Goal: Information Seeking & Learning: Learn about a topic

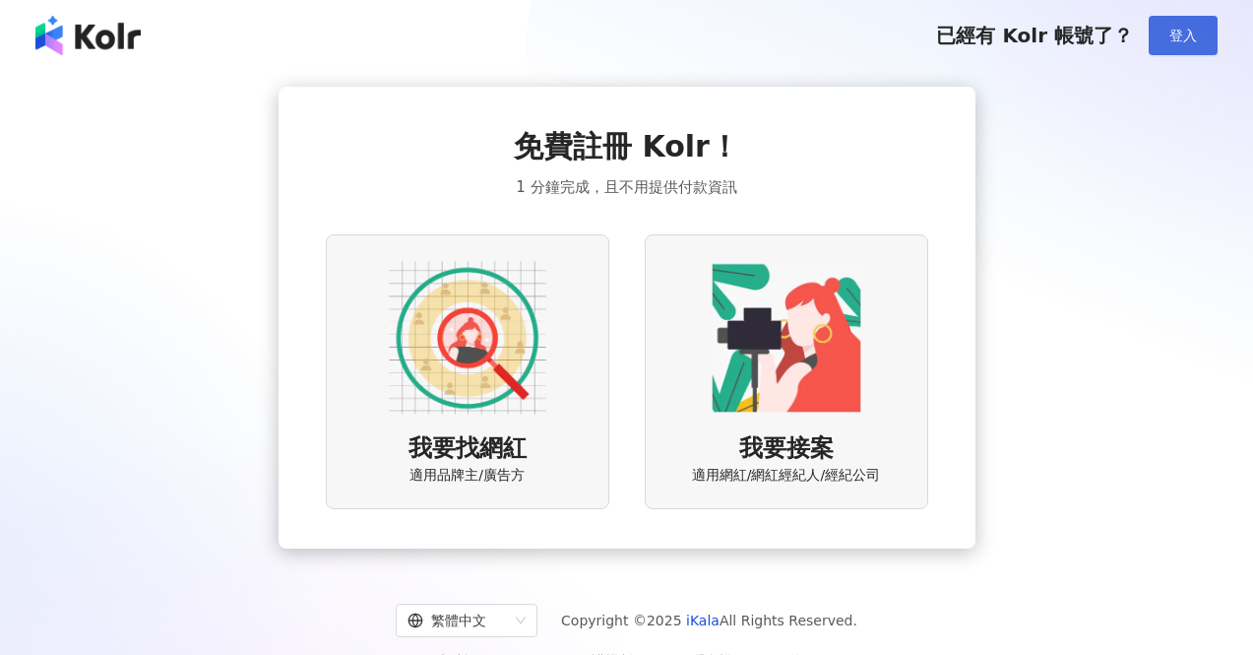
click at [1177, 33] on span "登入" at bounding box center [1184, 36] width 28 height 16
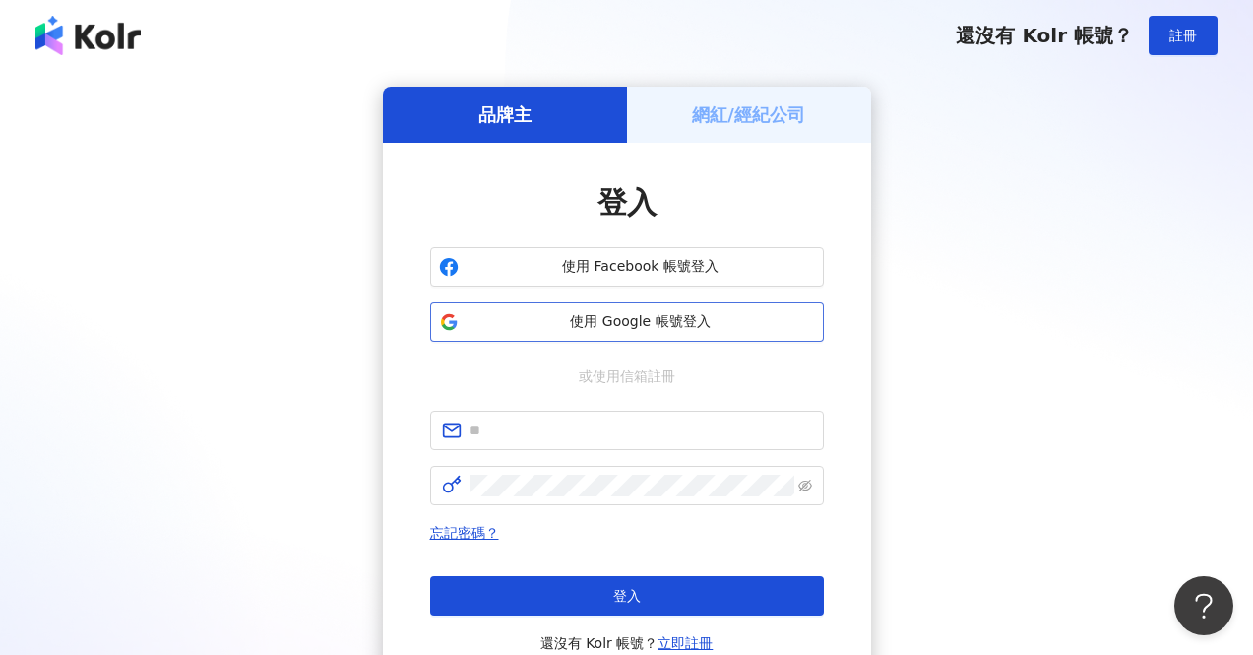
click at [622, 327] on span "使用 Google 帳號登入" at bounding box center [641, 322] width 349 height 20
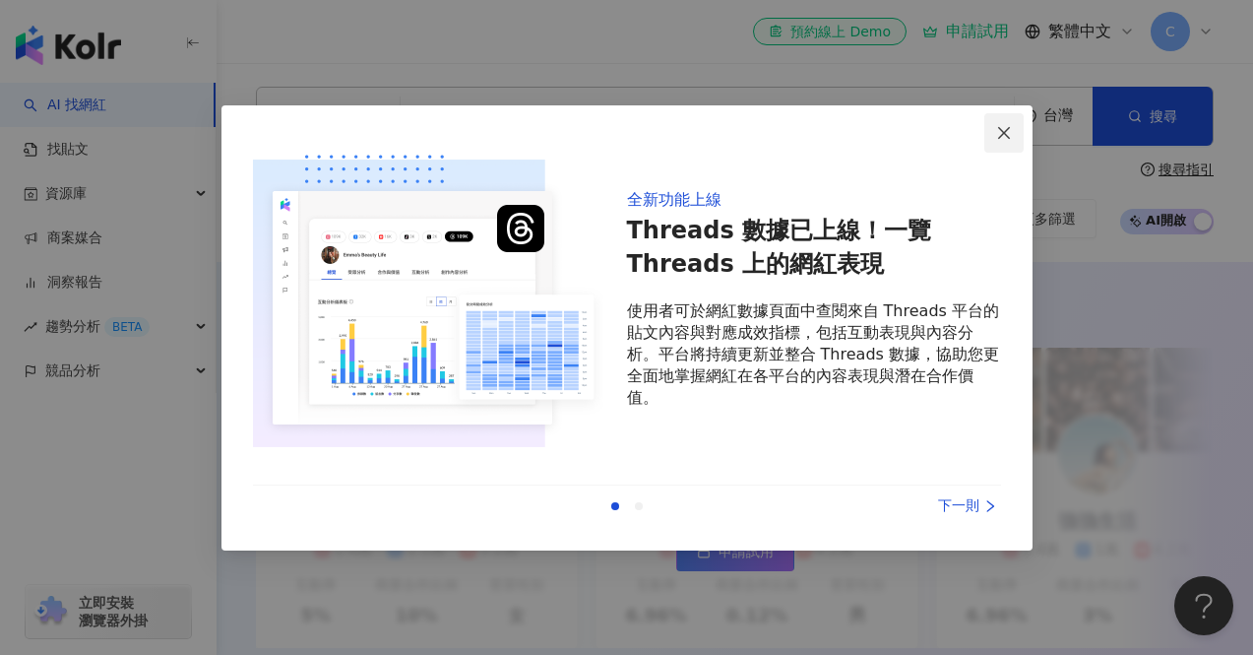
click at [1003, 133] on icon "close" at bounding box center [1004, 133] width 12 height 12
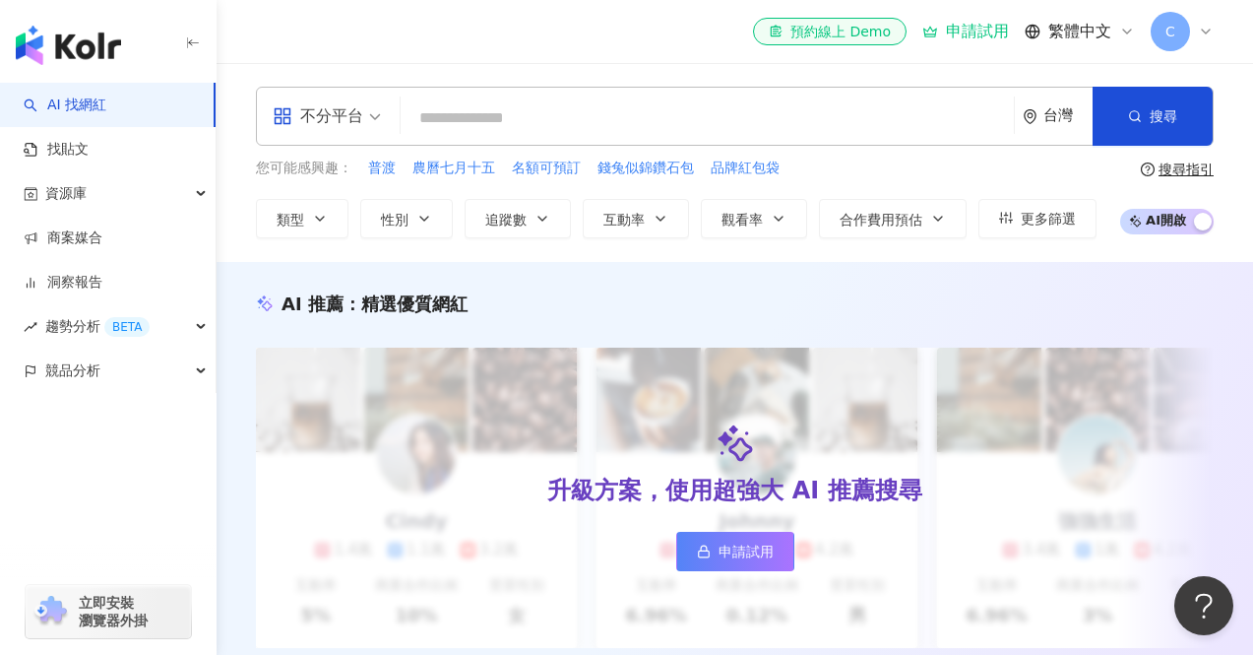
click at [600, 115] on input "search" at bounding box center [708, 117] width 598 height 37
click at [330, 115] on div "不分平台" at bounding box center [318, 116] width 91 height 32
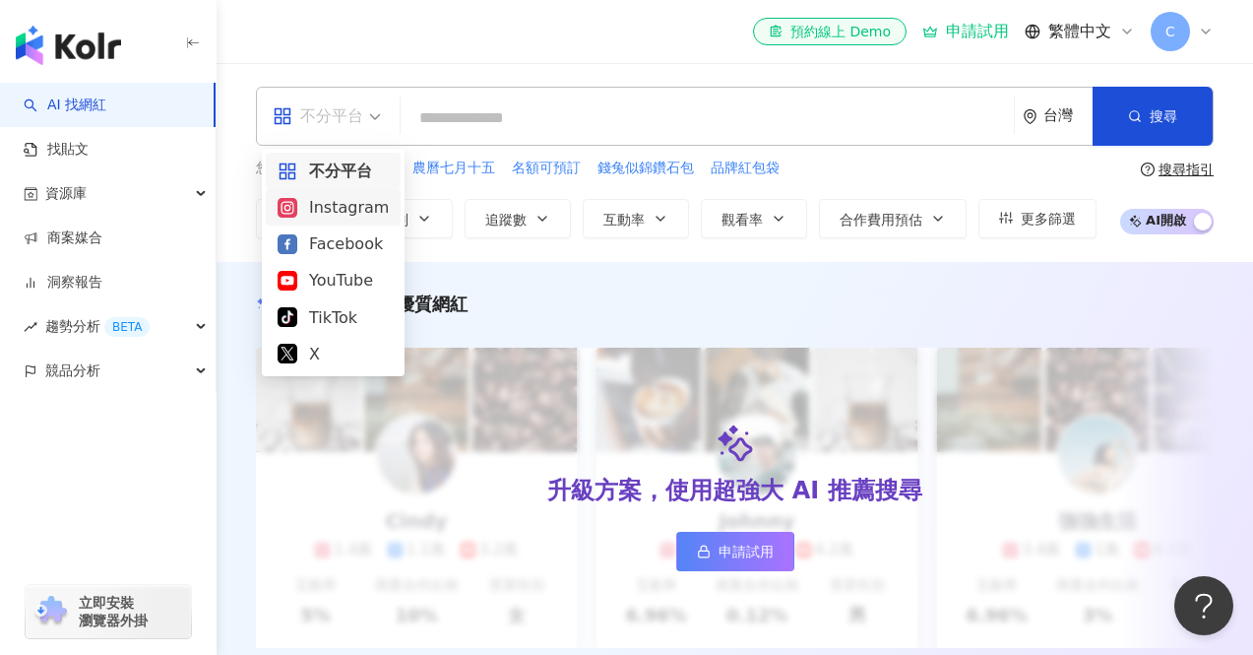
click at [335, 216] on div "Instagram" at bounding box center [333, 207] width 111 height 25
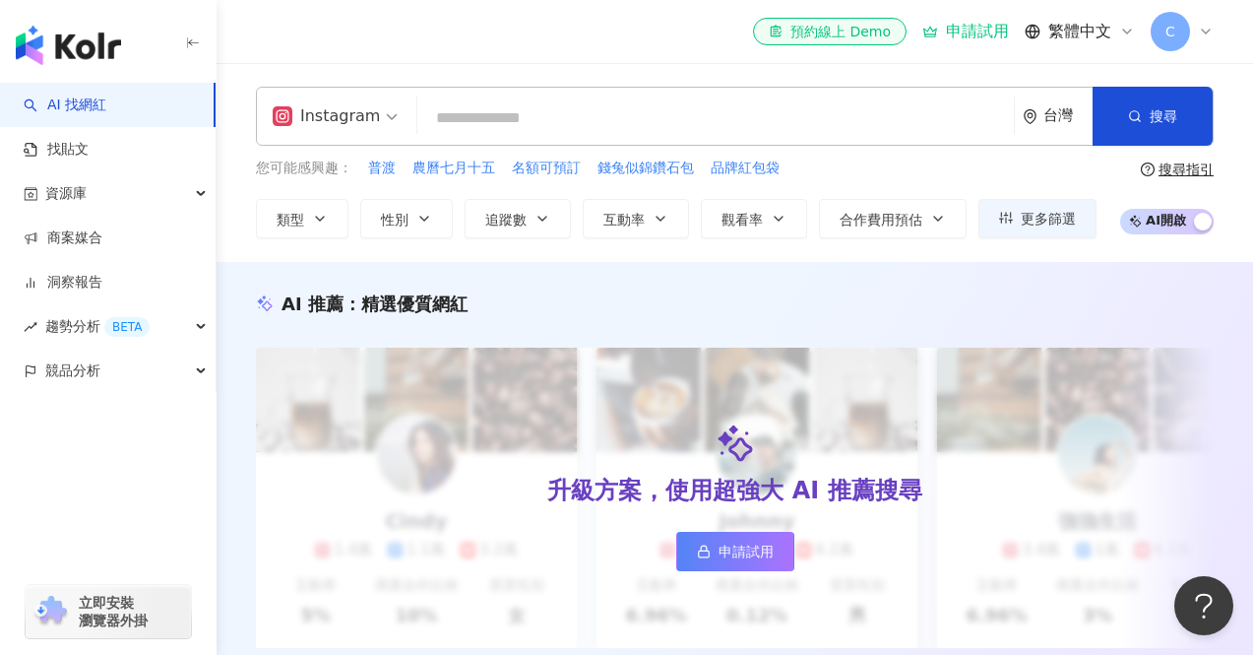
click at [524, 124] on input "search" at bounding box center [715, 117] width 581 height 37
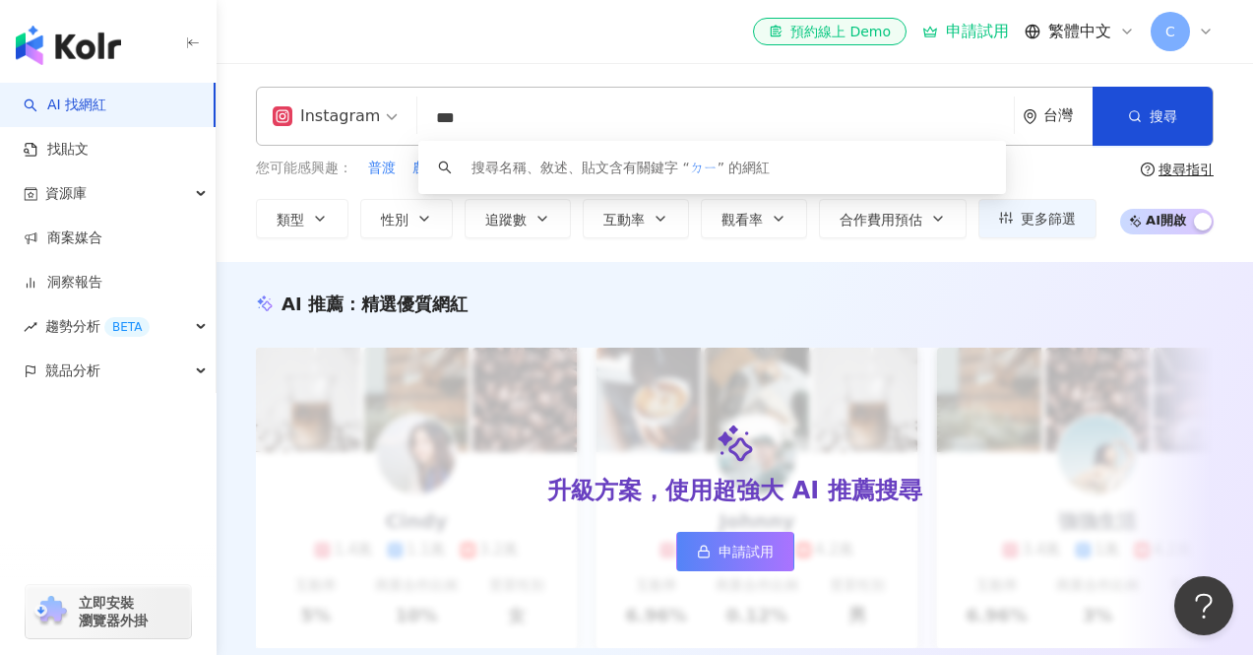
type input "*"
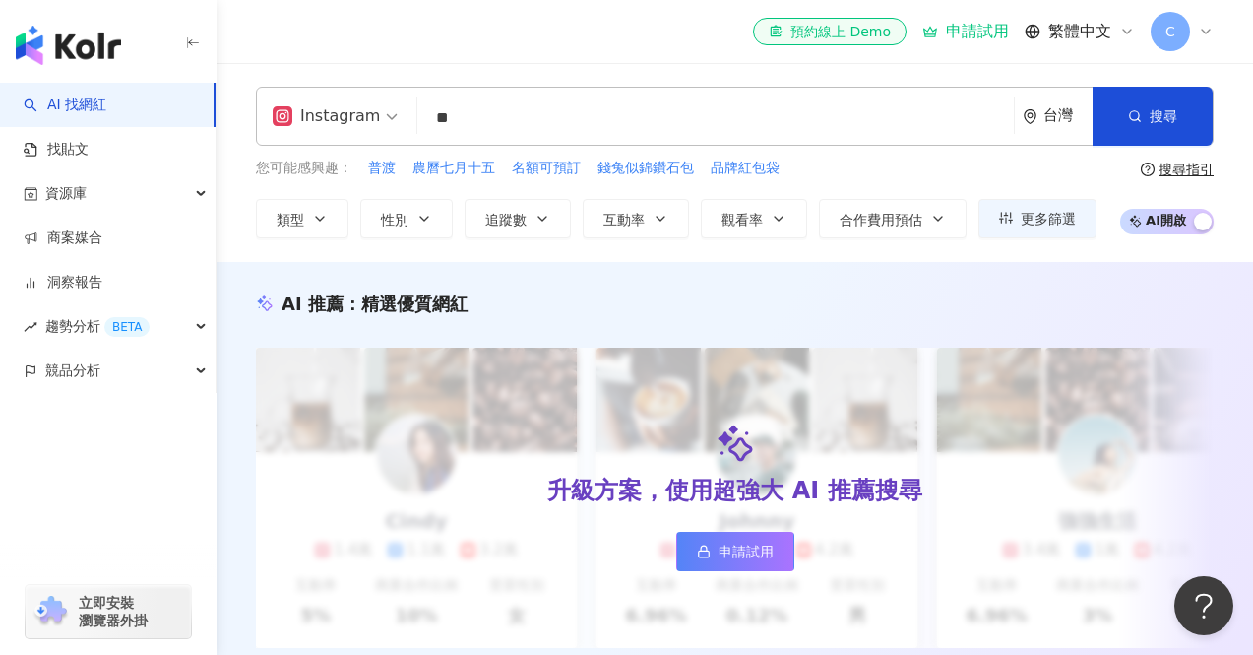
type input "**"
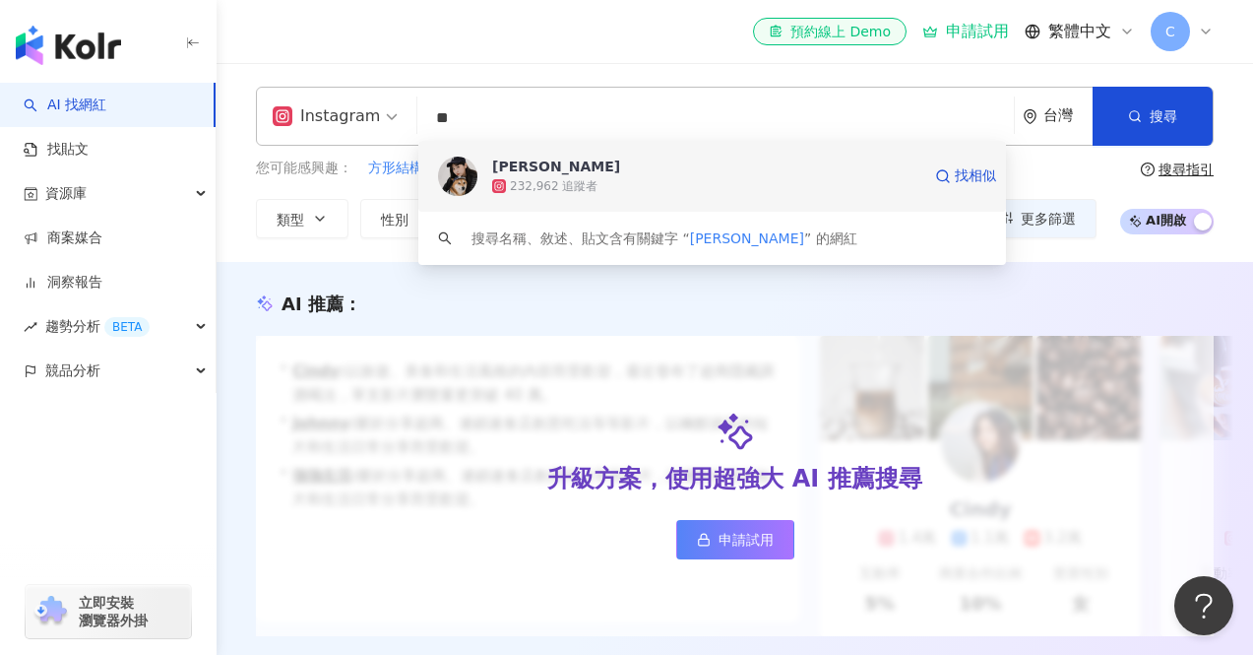
click at [642, 160] on span "[PERSON_NAME]" at bounding box center [706, 167] width 428 height 20
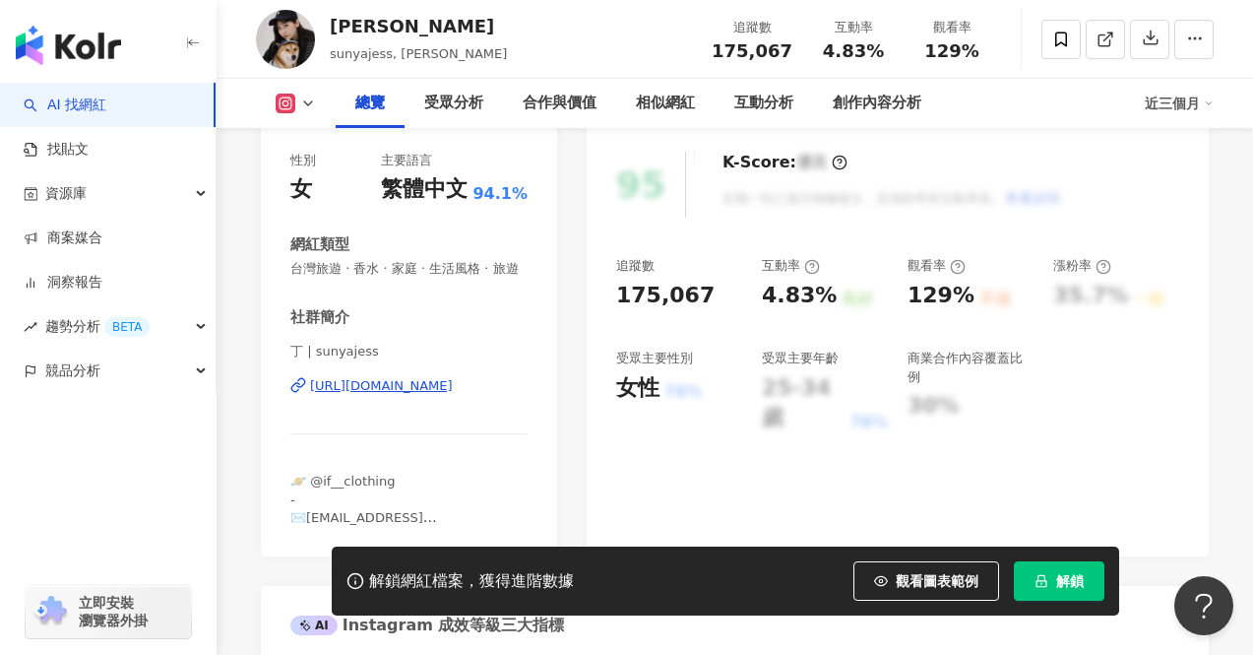
scroll to position [326, 0]
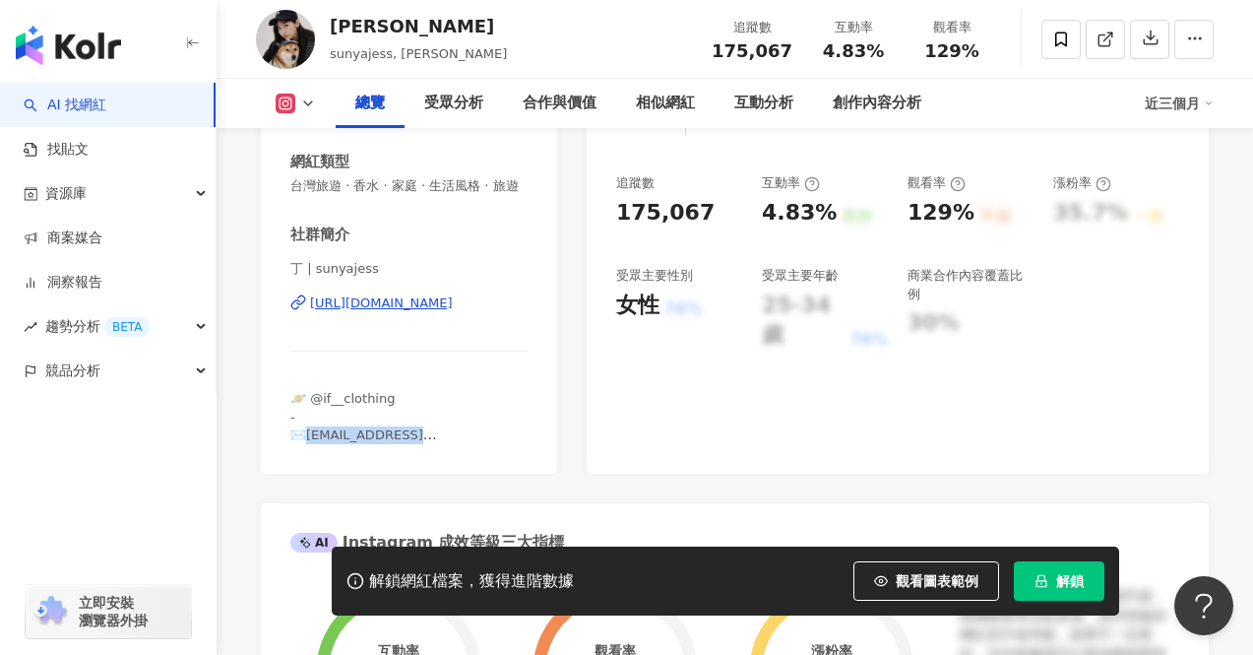
drag, startPoint x: 305, startPoint y: 437, endPoint x: 431, endPoint y: 441, distance: 126.1
click at [431, 441] on div "🪐 @if__clothing - ✉️[EMAIL_ADDRESS][DOMAIN_NAME]" at bounding box center [408, 417] width 237 height 54
copy span "[EMAIL_ADDRESS][DOMAIN_NAME]"
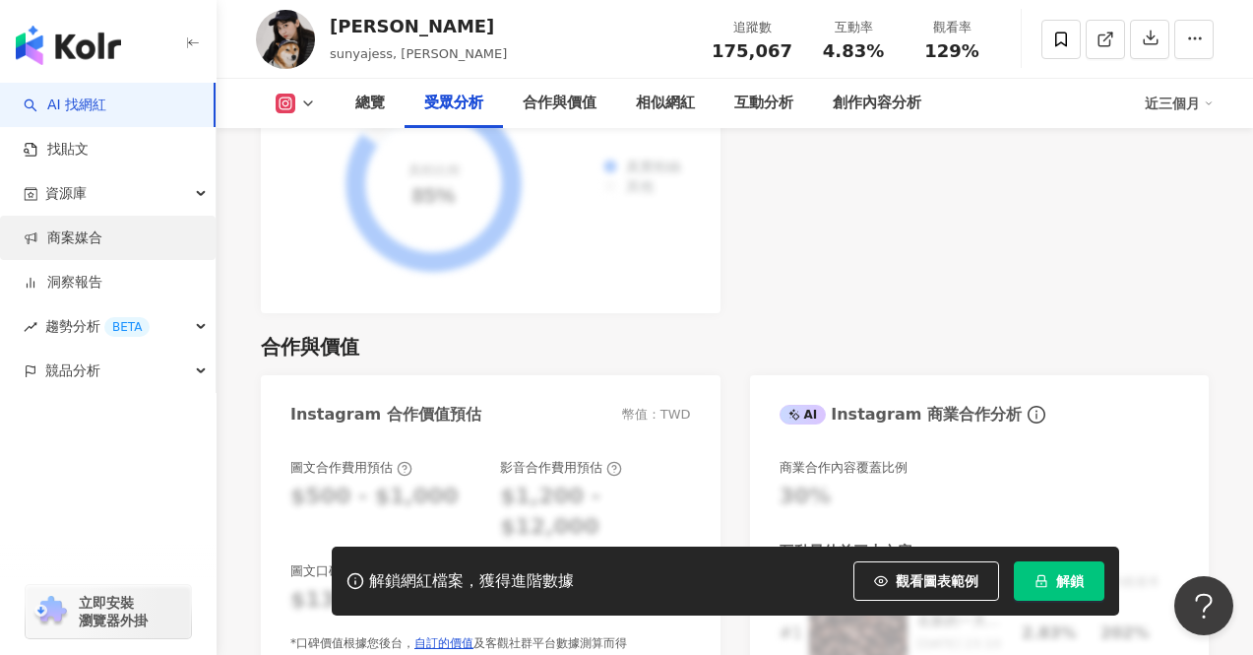
scroll to position [2552, 0]
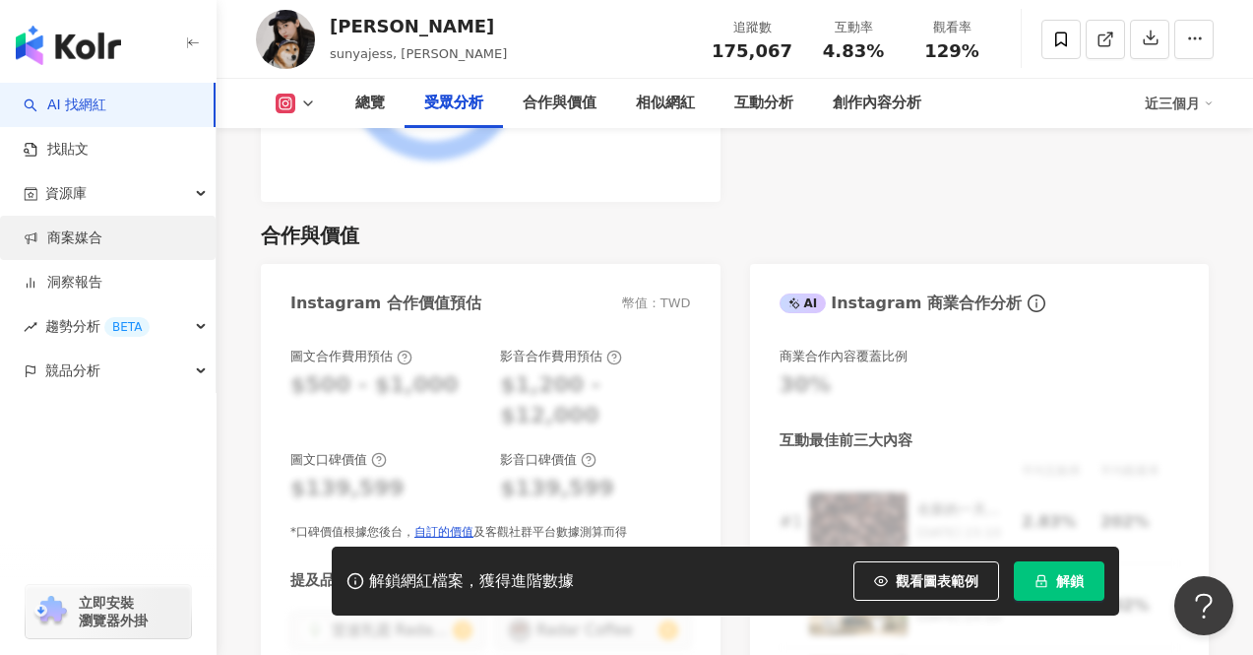
click at [91, 237] on link "商案媒合" at bounding box center [63, 238] width 79 height 20
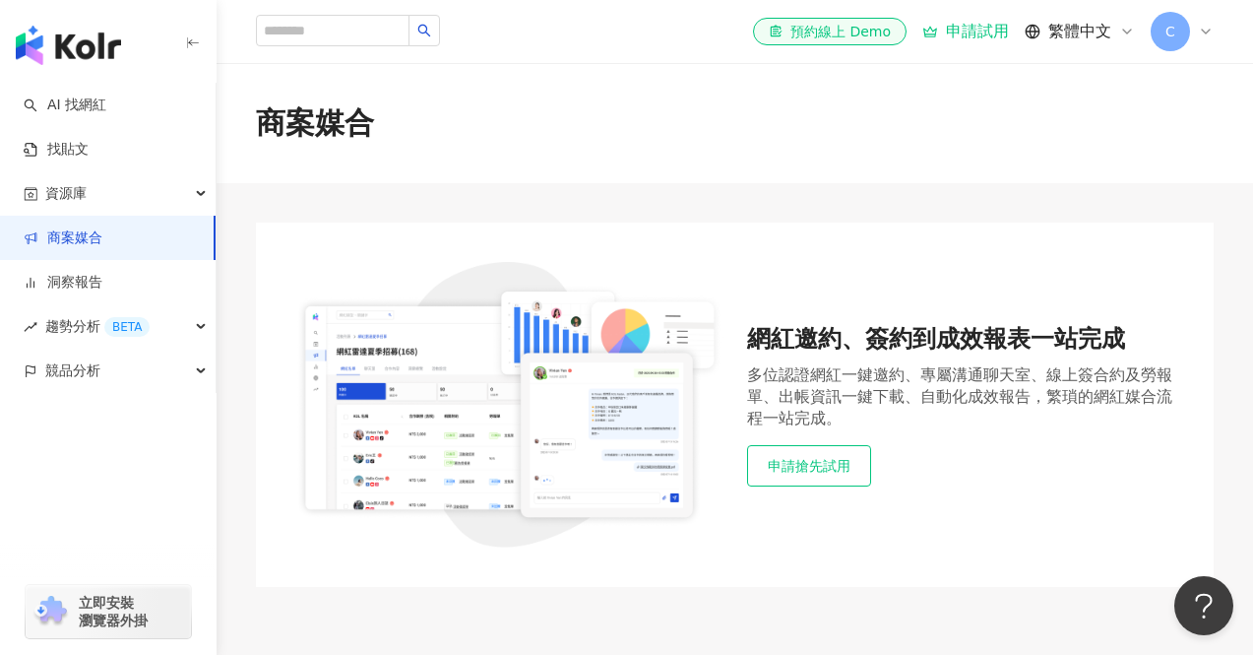
click at [845, 477] on button "申請搶先試用" at bounding box center [809, 465] width 124 height 41
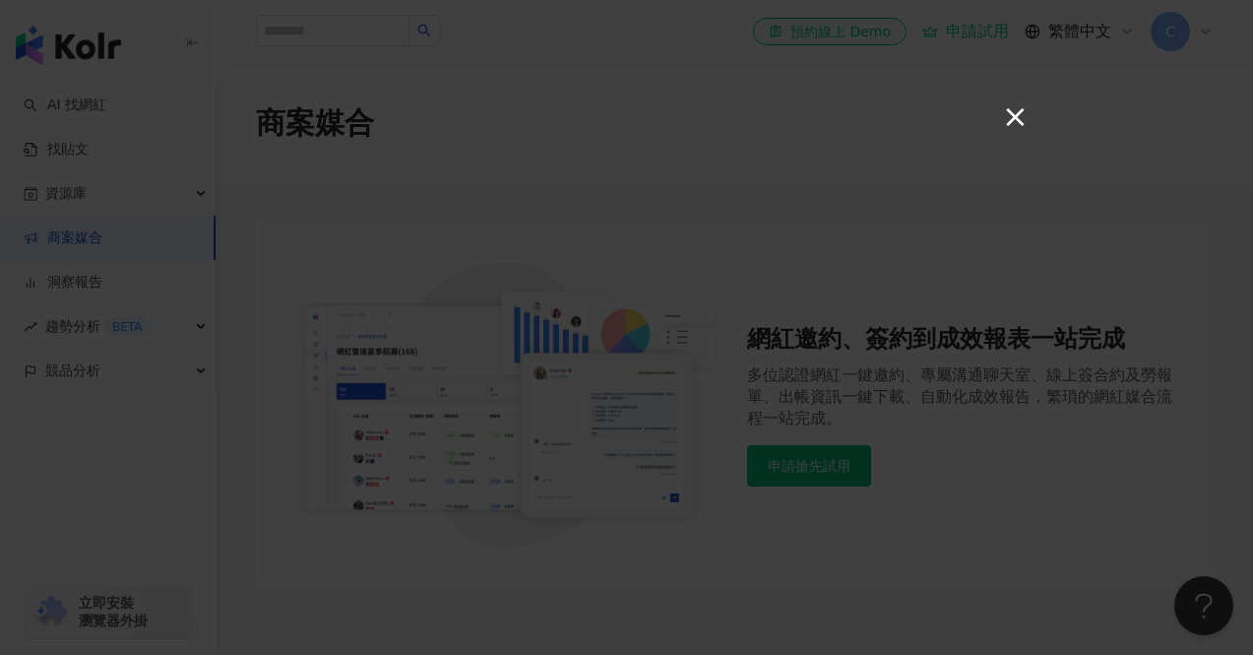
click at [1013, 121] on button "×" at bounding box center [1014, 116] width 24 height 24
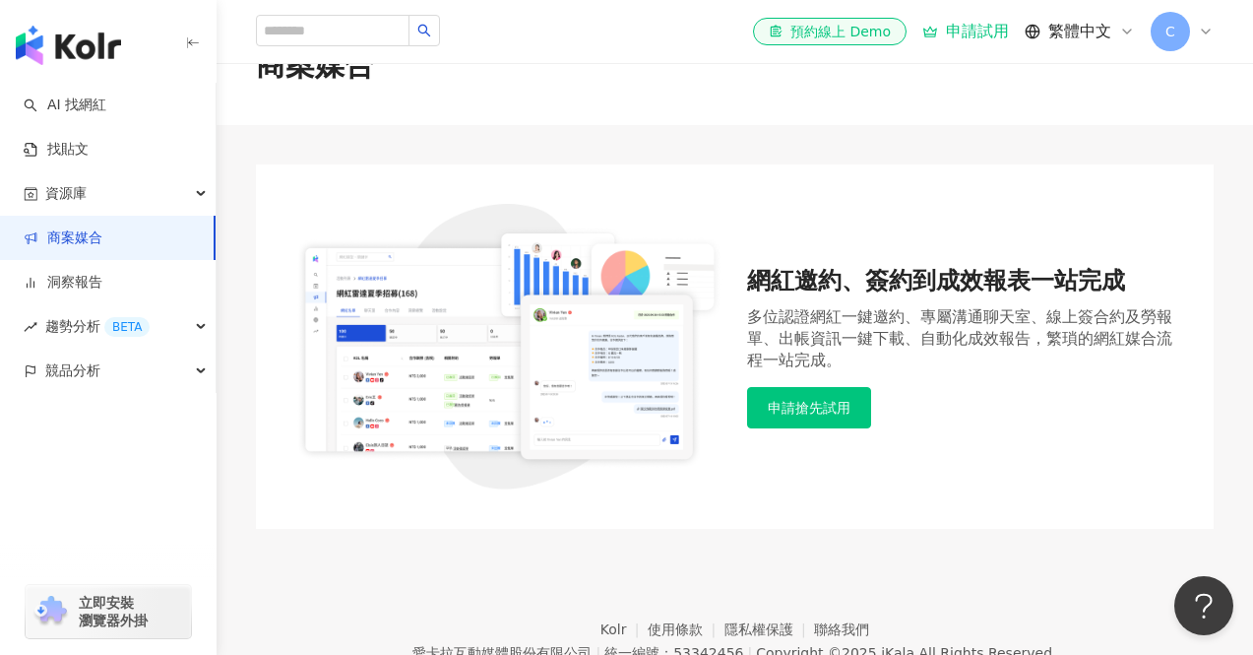
scroll to position [60, 0]
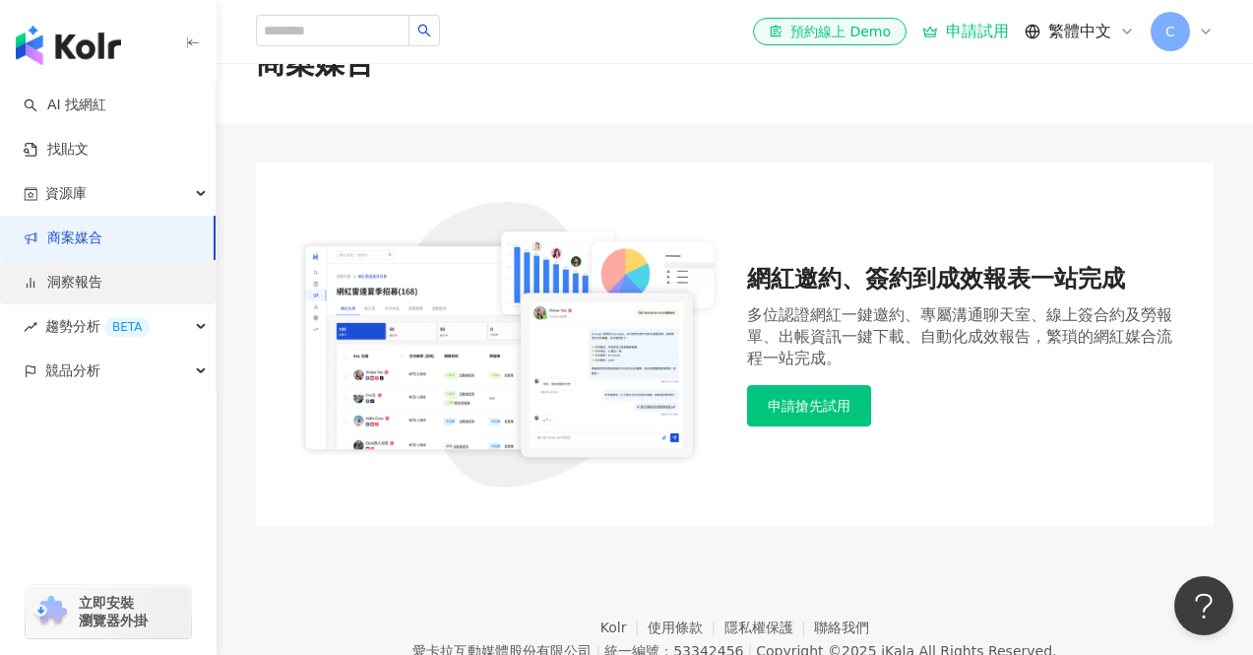
click at [102, 292] on link "洞察報告" at bounding box center [63, 283] width 79 height 20
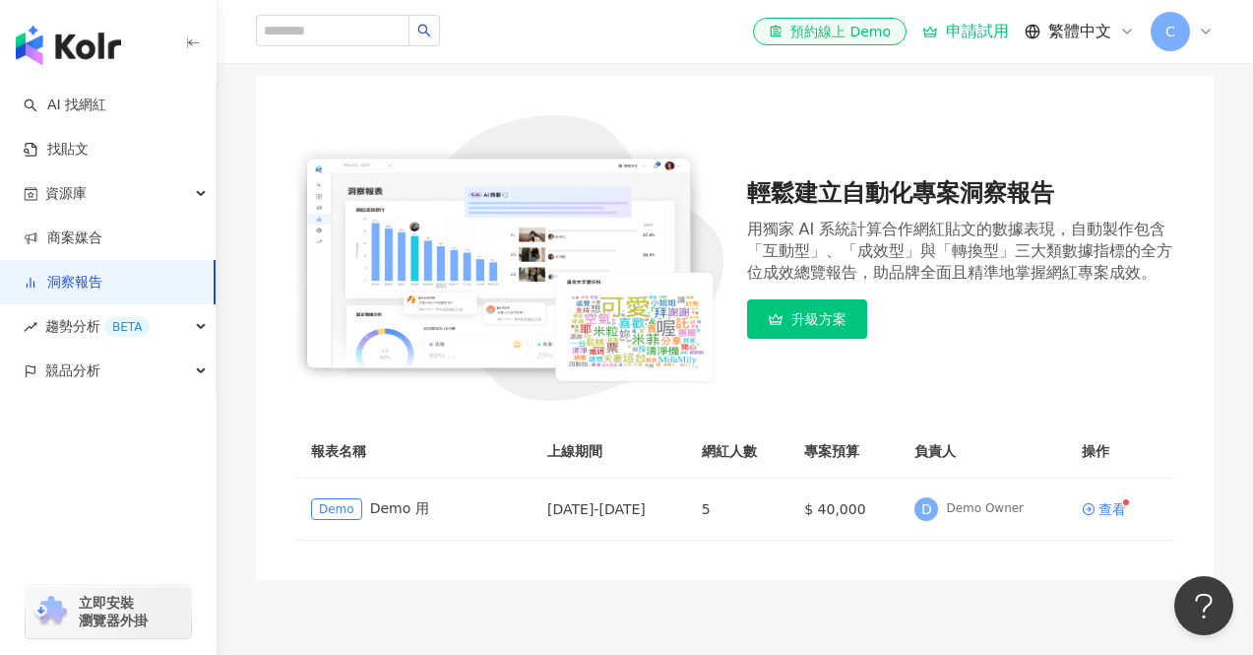
scroll to position [289, 0]
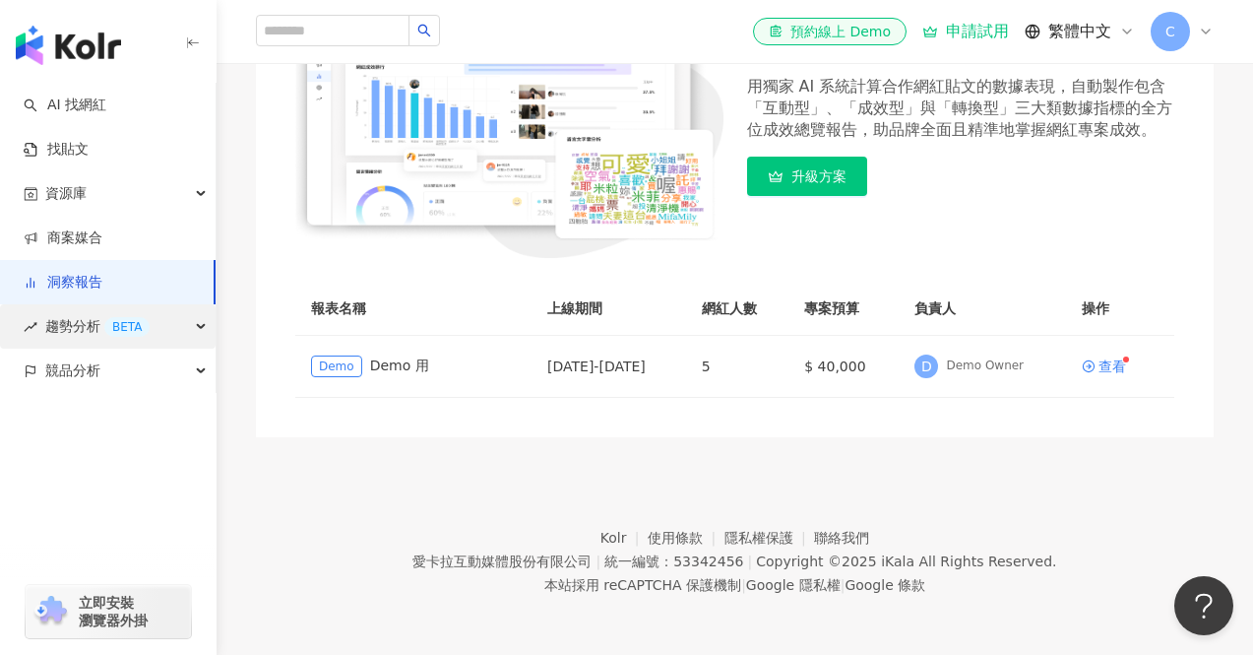
click at [189, 324] on div "趨勢分析 BETA" at bounding box center [108, 326] width 216 height 44
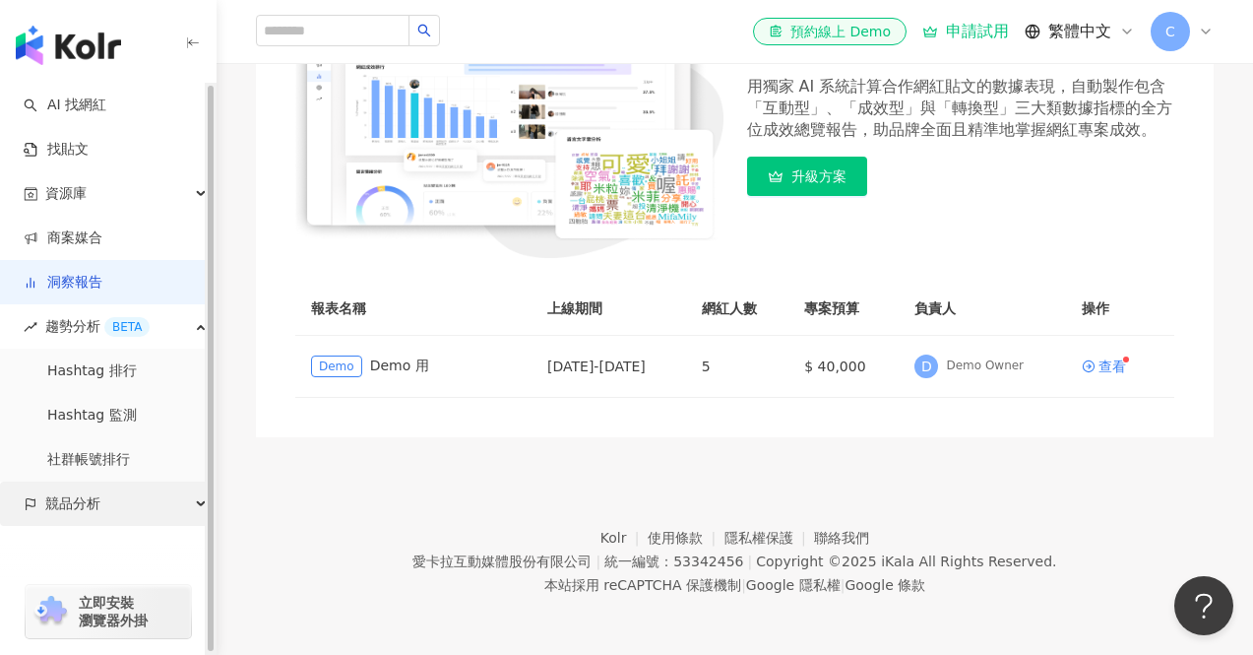
click at [179, 501] on div "競品分析" at bounding box center [108, 503] width 216 height 44
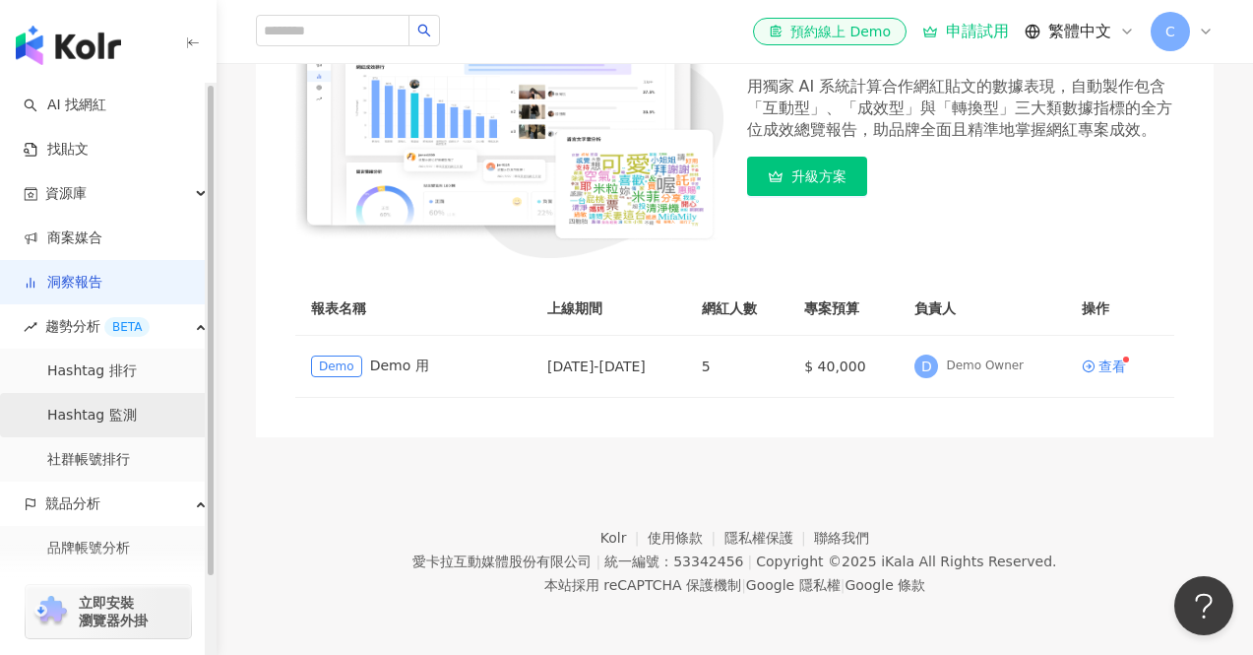
scroll to position [61, 0]
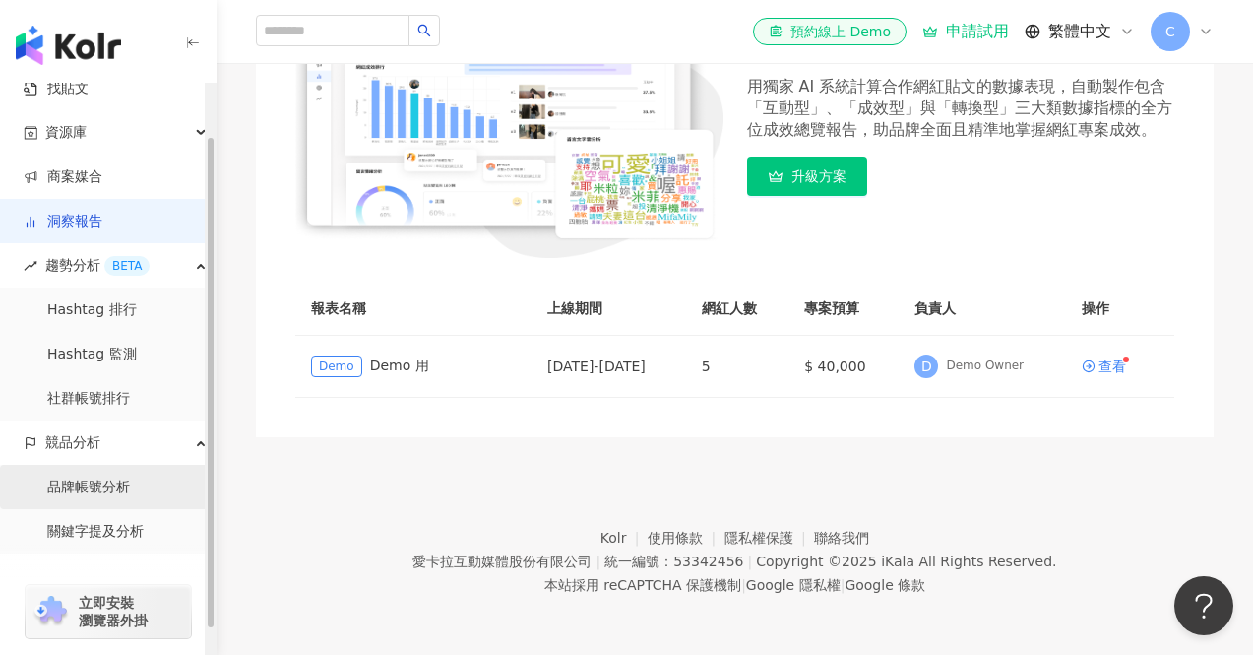
click at [111, 481] on link "品牌帳號分析" at bounding box center [88, 488] width 83 height 20
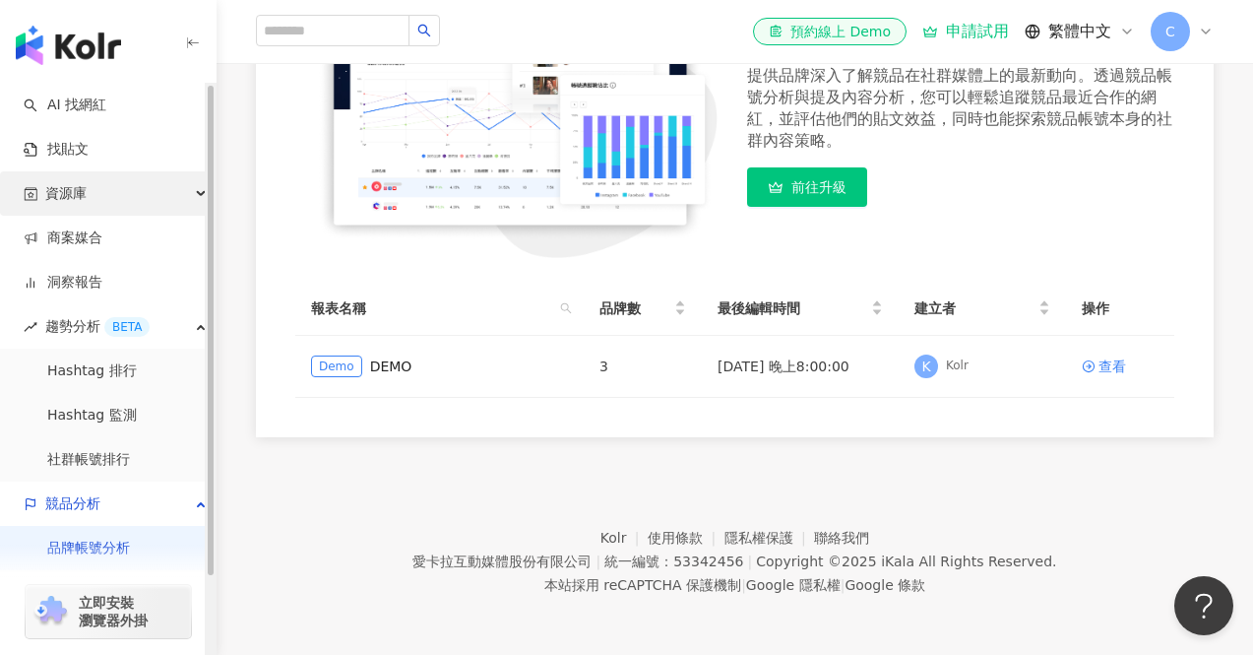
click at [127, 201] on div "資源庫" at bounding box center [108, 193] width 216 height 44
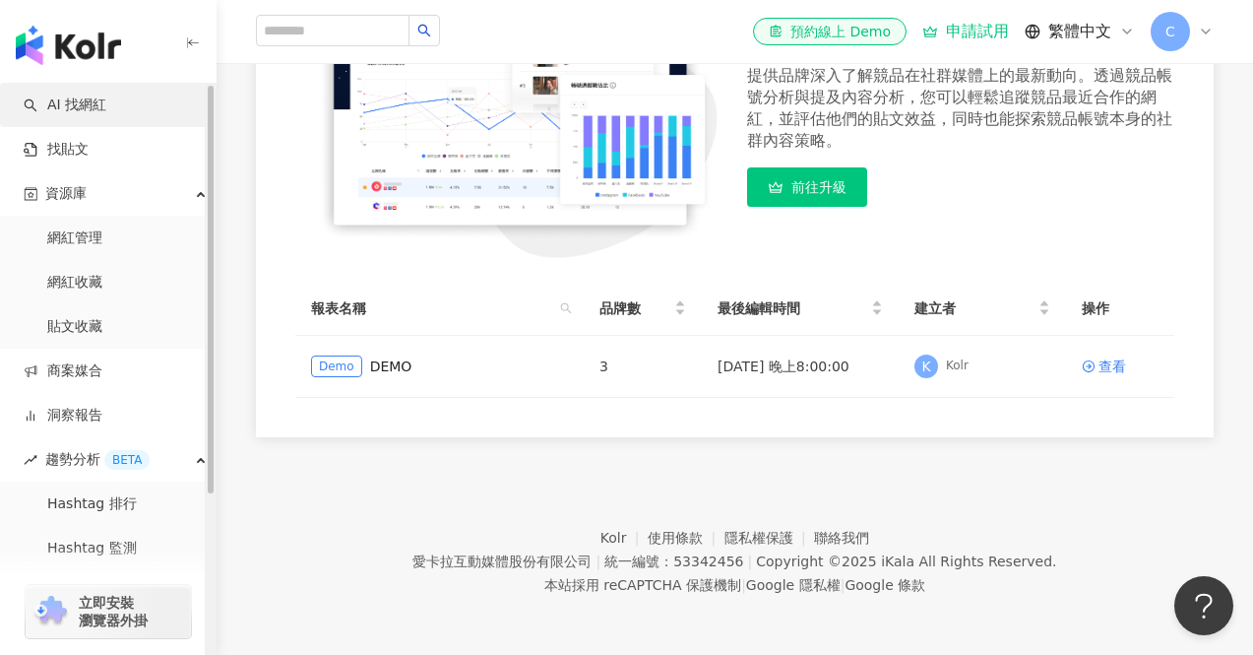
click at [106, 109] on link "AI 找網紅" at bounding box center [65, 106] width 83 height 20
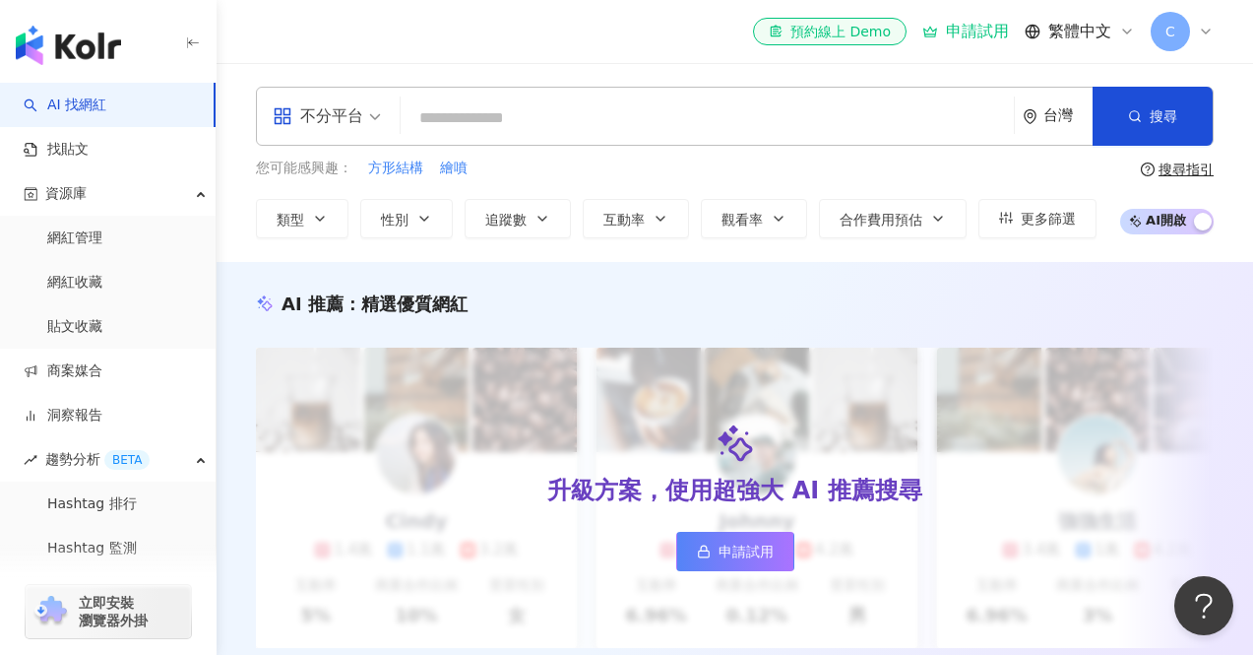
click at [444, 120] on input "search" at bounding box center [708, 117] width 598 height 37
type input "*"
type input "****"
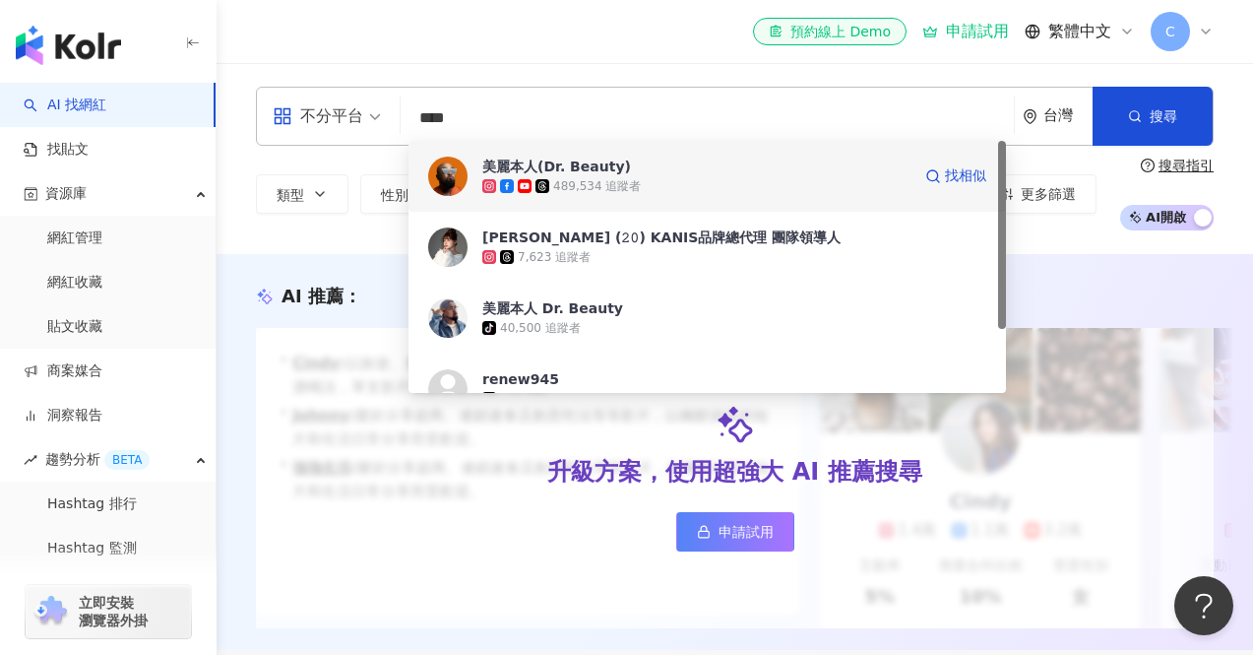
click at [707, 185] on div "489,534 追蹤者" at bounding box center [696, 186] width 428 height 20
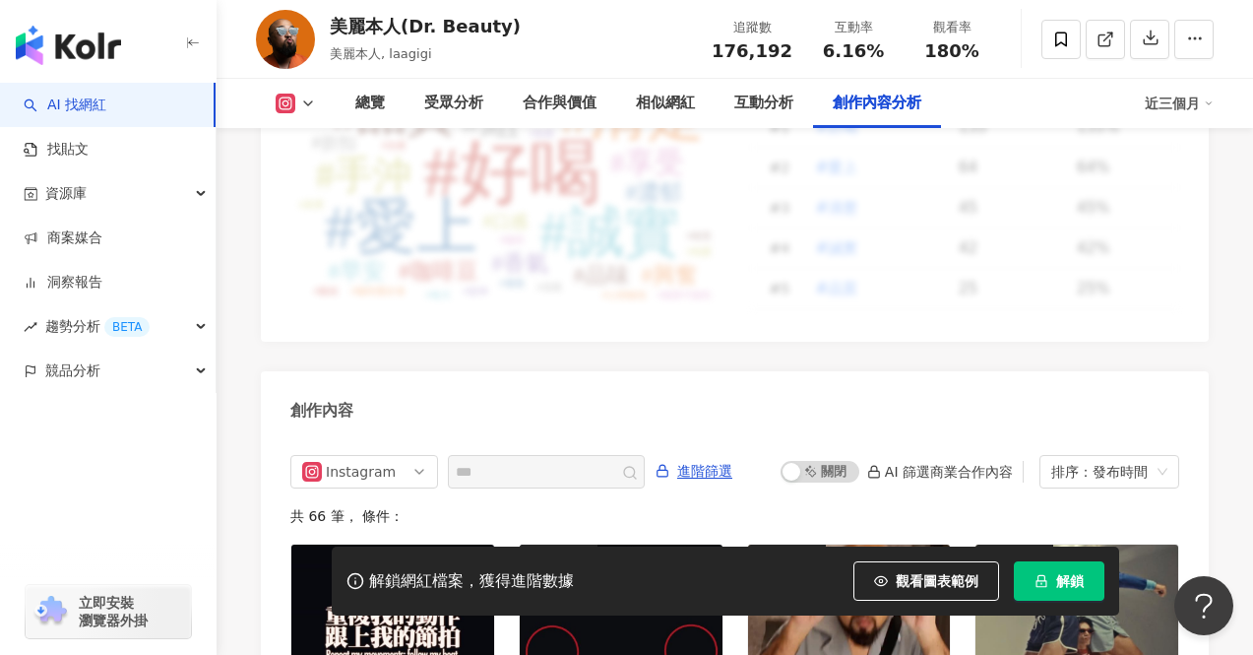
scroll to position [6223, 0]
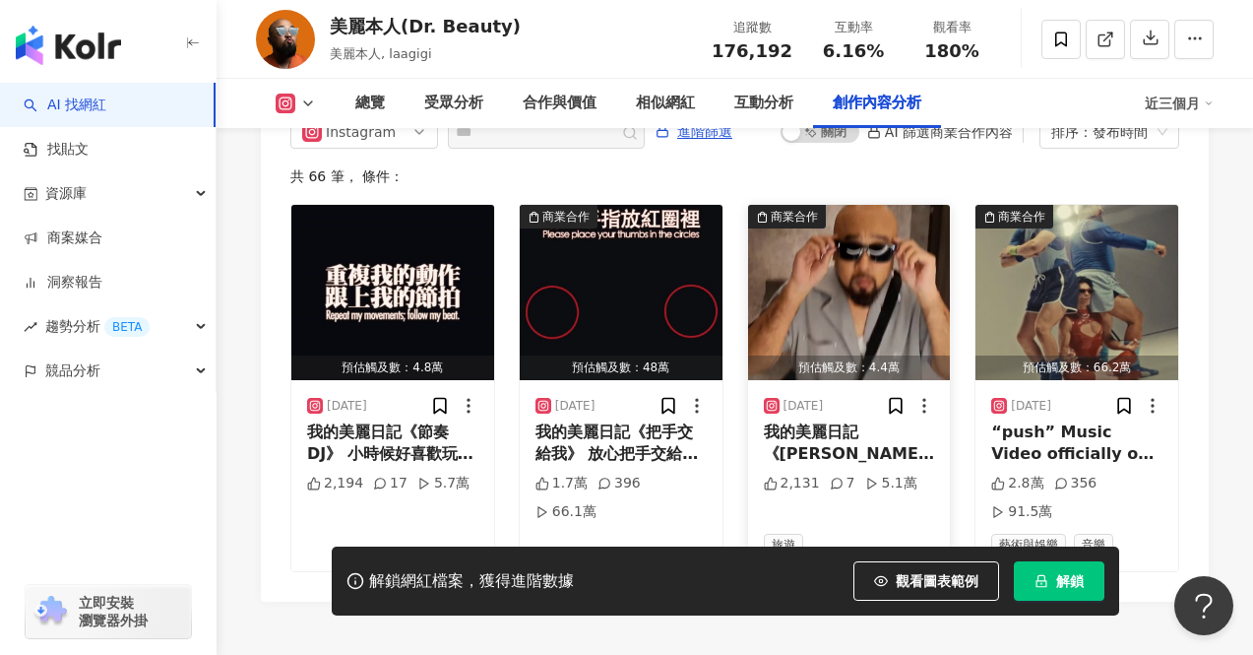
click at [855, 268] on img "button" at bounding box center [849, 292] width 203 height 175
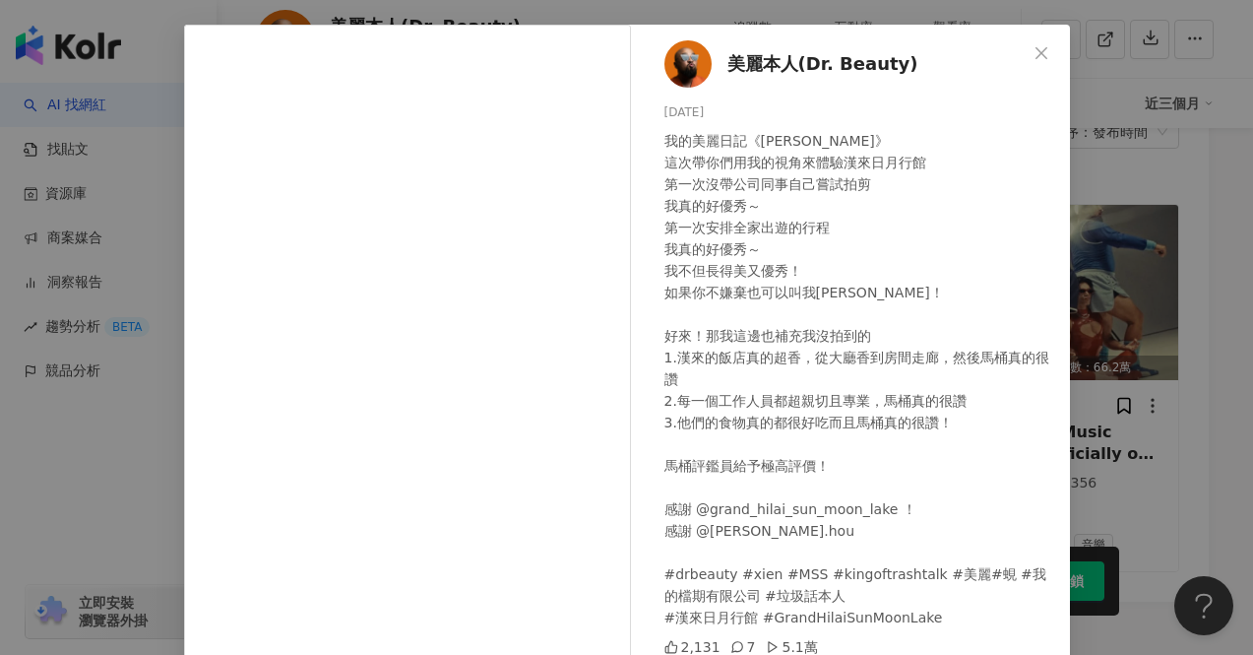
scroll to position [60, 0]
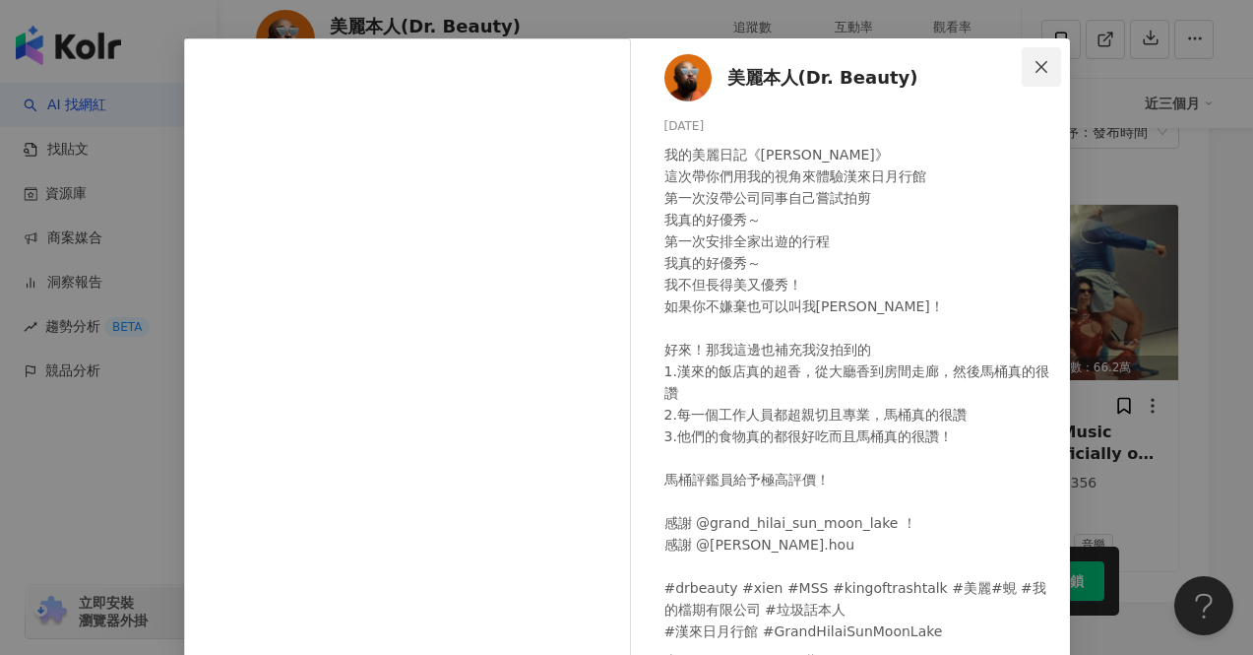
click at [1046, 55] on button "Close" at bounding box center [1041, 66] width 39 height 39
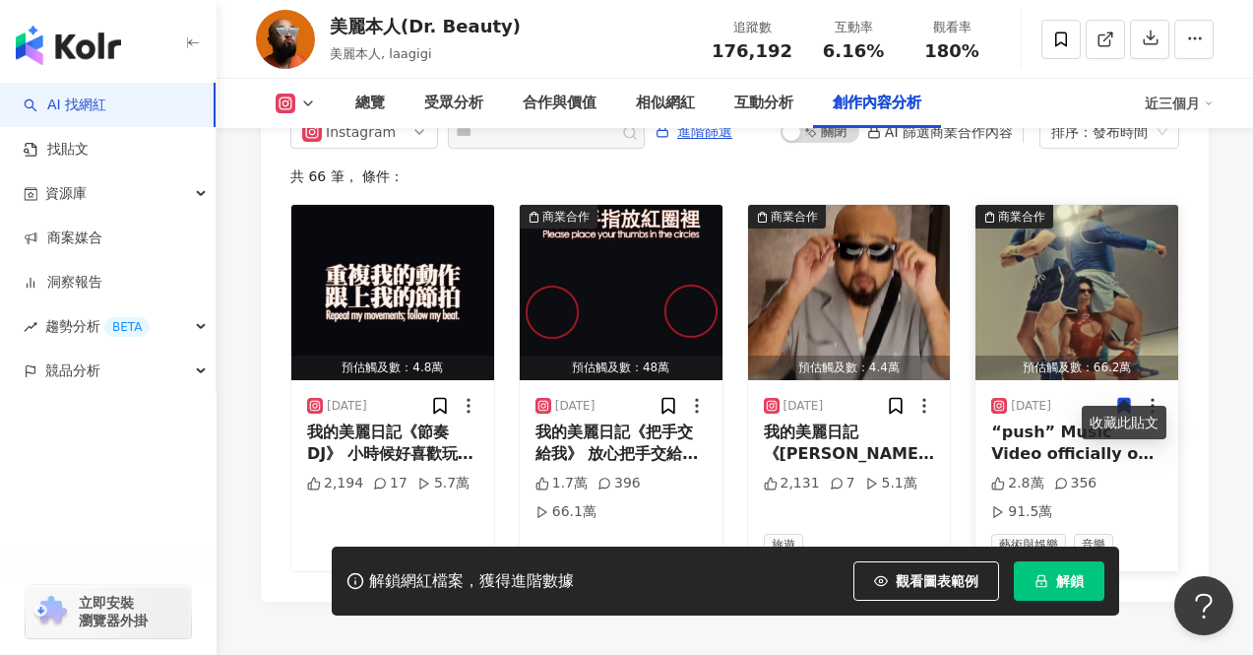
click at [1084, 280] on img "button" at bounding box center [1077, 292] width 203 height 175
click at [1084, 280] on div "View post on Instagram 查看原始貼文" at bounding box center [626, 327] width 1253 height 655
click at [1076, 309] on img "button" at bounding box center [1077, 292] width 203 height 175
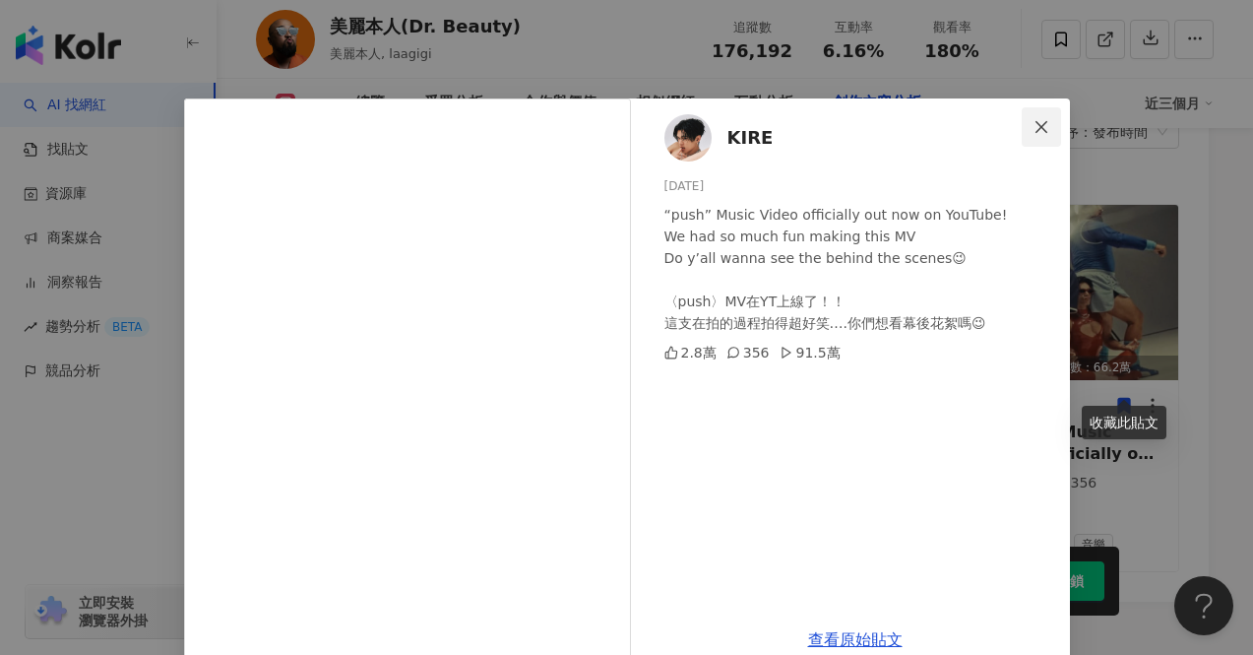
click at [1031, 131] on span "Close" at bounding box center [1041, 127] width 39 height 16
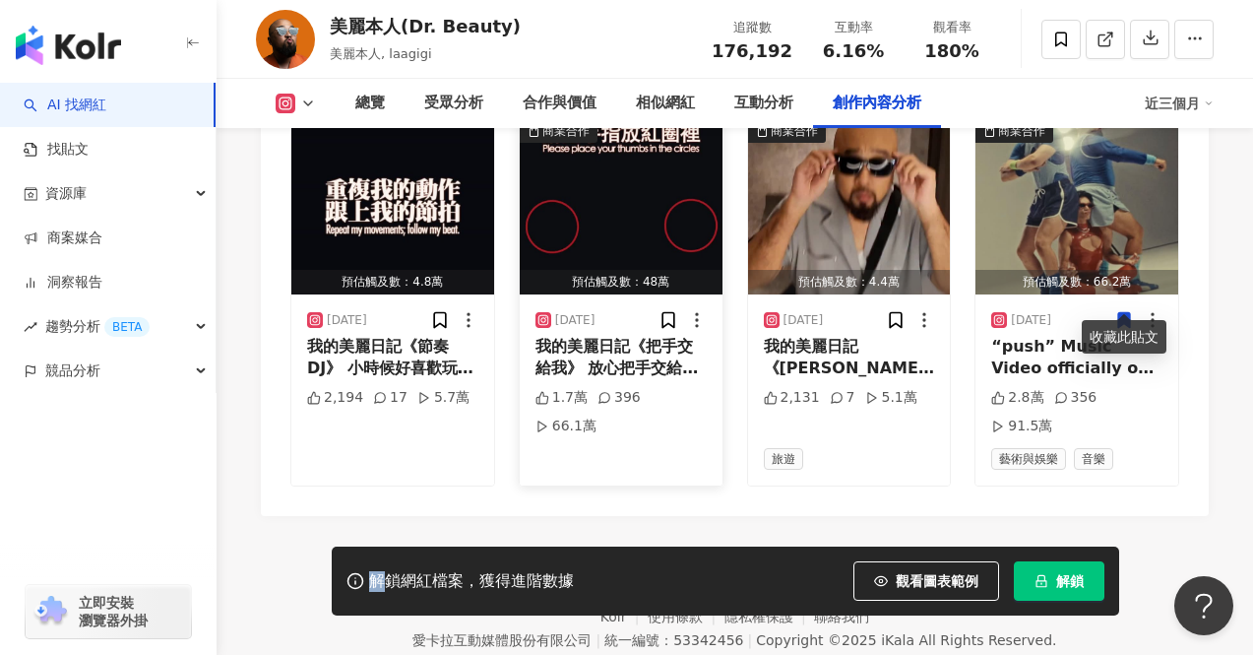
scroll to position [6314, 0]
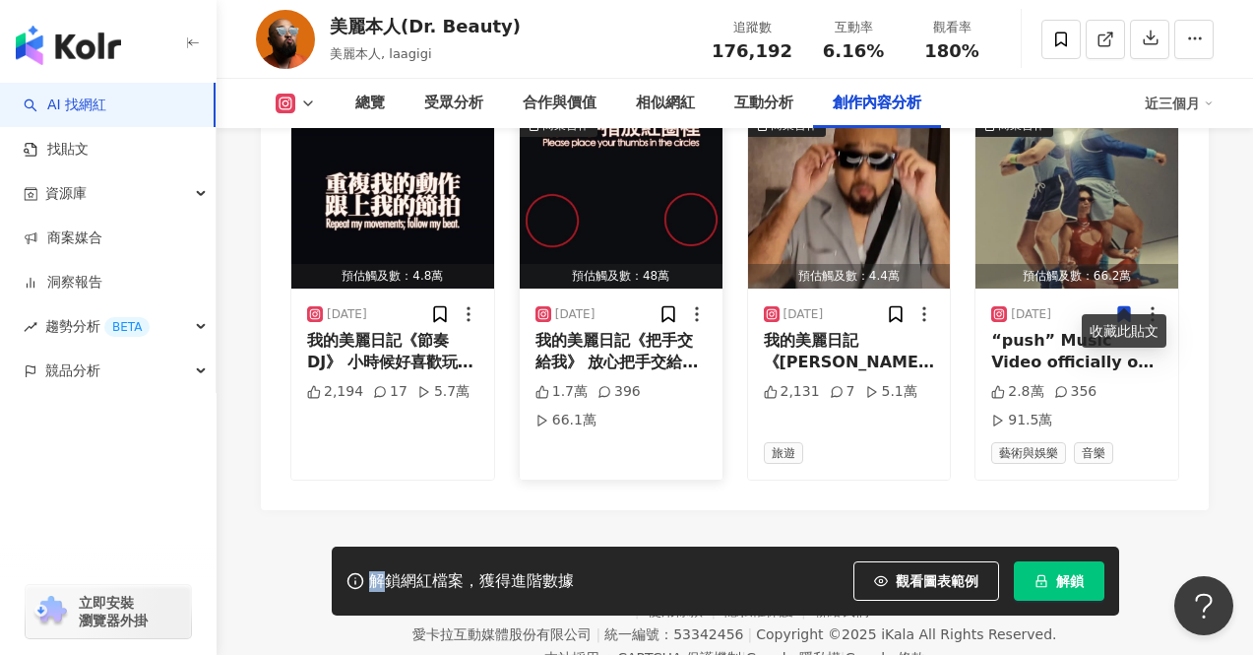
click at [599, 216] on img "button" at bounding box center [621, 200] width 203 height 175
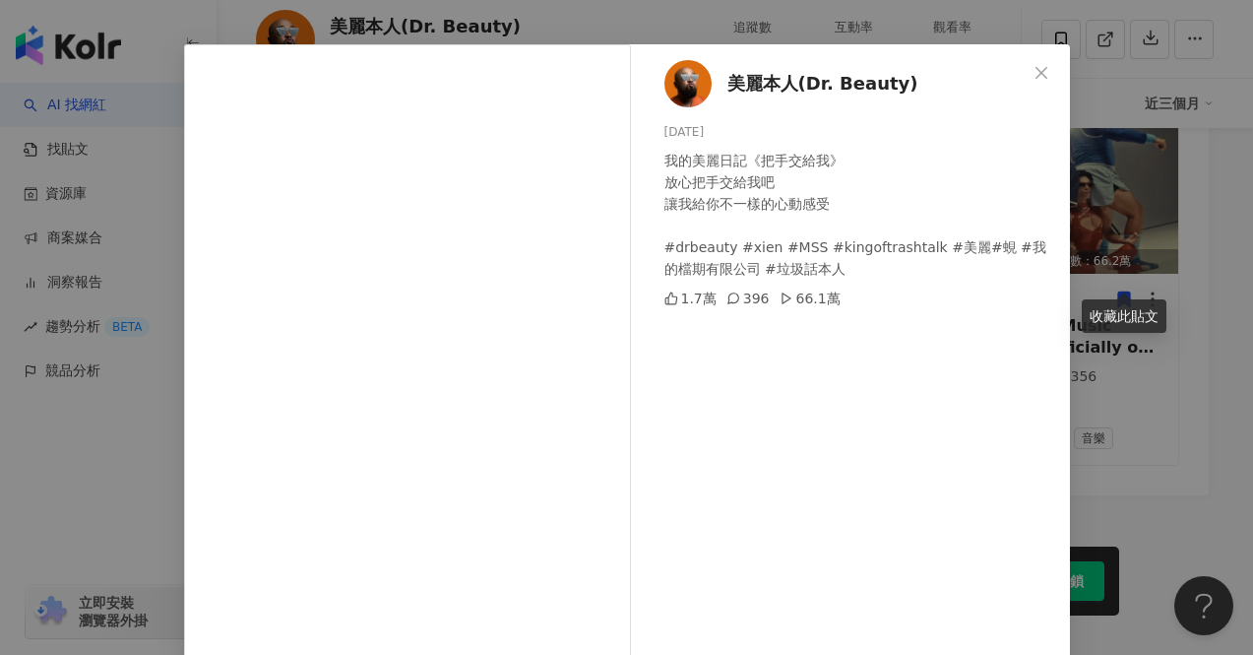
scroll to position [50, 0]
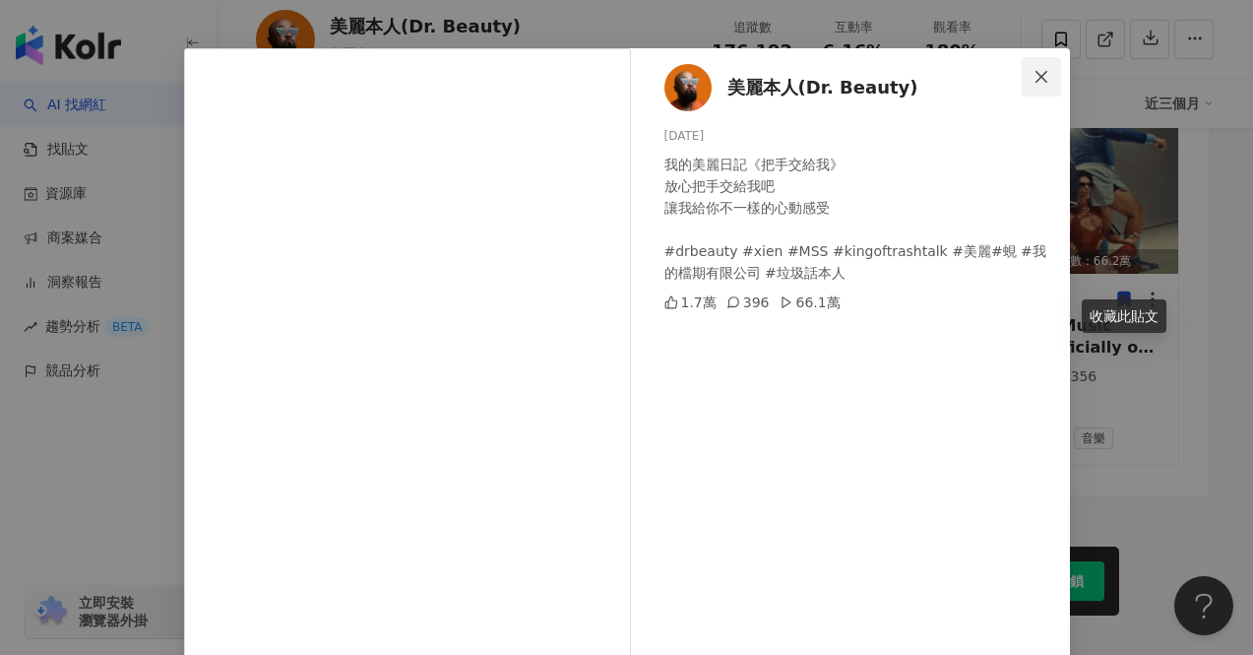
click at [1039, 58] on button "Close" at bounding box center [1041, 76] width 39 height 39
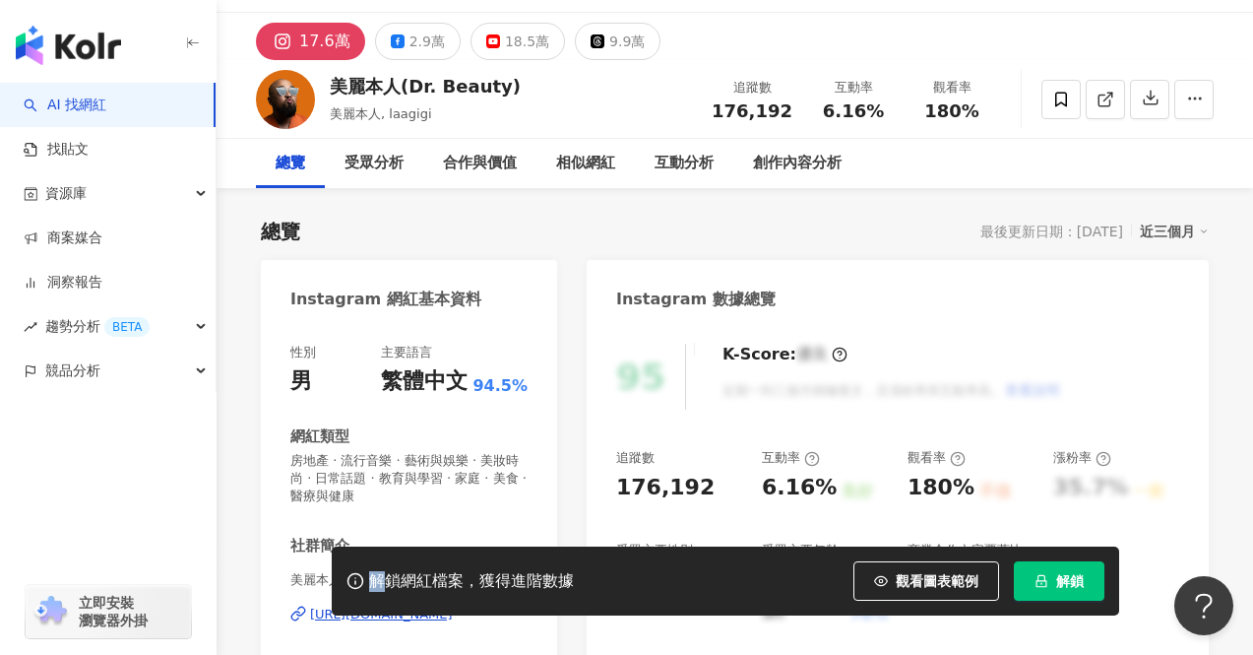
scroll to position [54, 0]
